Goal: Information Seeking & Learning: Learn about a topic

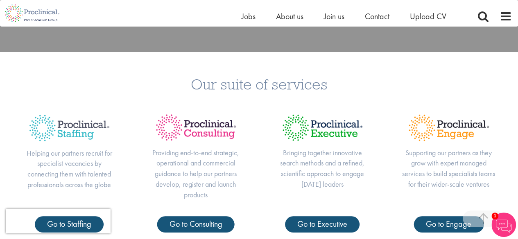
scroll to position [215, 0]
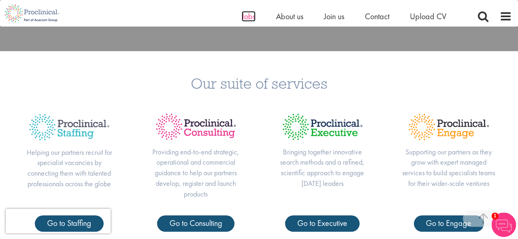
click at [245, 17] on span "Jobs" at bounding box center [249, 16] width 14 height 11
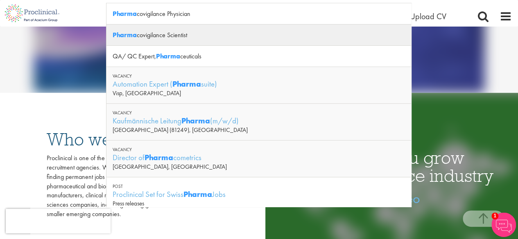
click at [159, 35] on div "Pharma covigilance Scientist" at bounding box center [258, 35] width 305 height 21
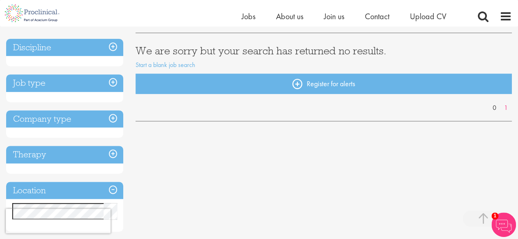
scroll to position [135, 0]
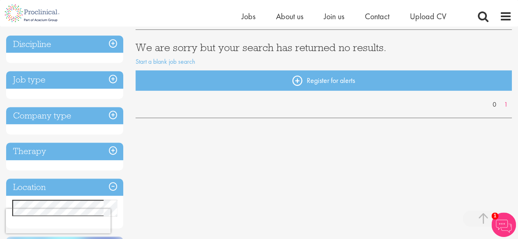
click at [103, 45] on h3 "Discipline" at bounding box center [64, 45] width 117 height 18
click at [111, 42] on h3 "Discipline" at bounding box center [64, 45] width 117 height 18
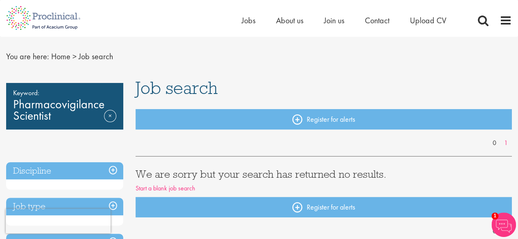
scroll to position [0, 0]
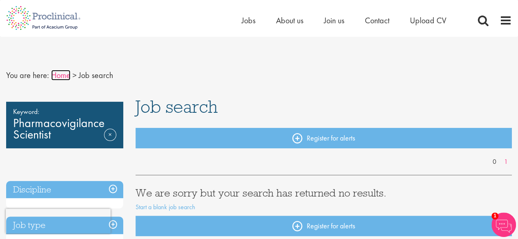
click at [59, 75] on link "Home" at bounding box center [60, 75] width 19 height 11
